Goal: Browse casually: Explore the website without a specific task or goal

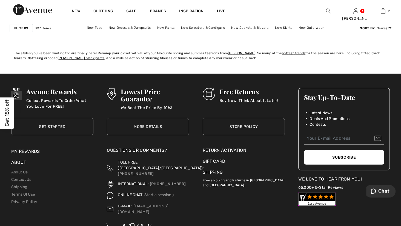
scroll to position [2482, 0]
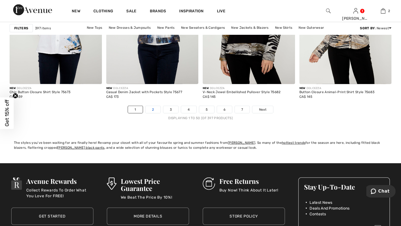
click at [145, 113] on link "2" at bounding box center [152, 109] width 15 height 7
